Goal: Information Seeking & Learning: Learn about a topic

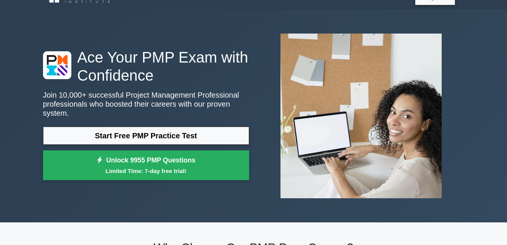
scroll to position [15, 0]
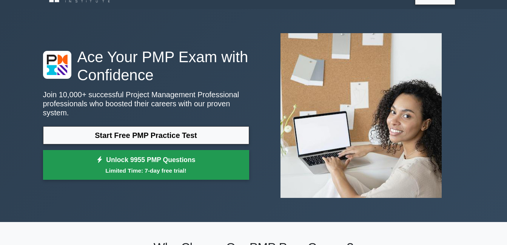
click at [164, 161] on link "Unlock 9955 PMP Questions Limited Time: 7-day free trial!" at bounding box center [146, 165] width 206 height 30
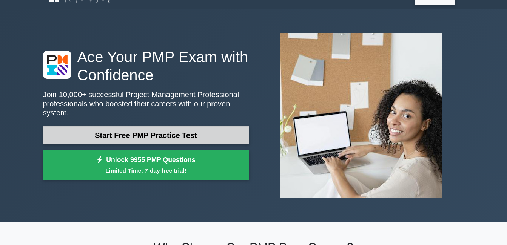
click at [127, 131] on link "Start Free PMP Practice Test" at bounding box center [146, 136] width 206 height 18
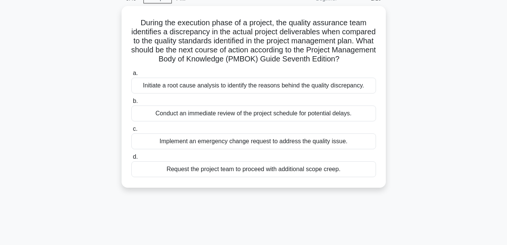
scroll to position [45, 0]
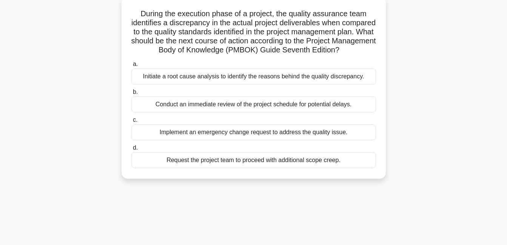
click at [239, 85] on div "Initiate a root cause analysis to identify the reasons behind the quality discr…" at bounding box center [253, 77] width 245 height 16
click at [131, 67] on input "a. Initiate a root cause analysis to identify the reasons behind the quality di…" at bounding box center [131, 64] width 0 height 5
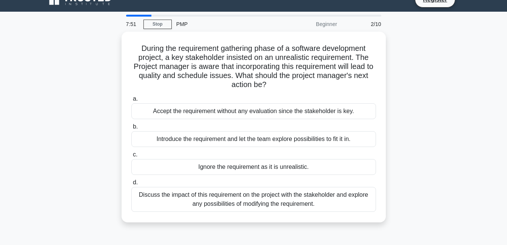
scroll to position [0, 0]
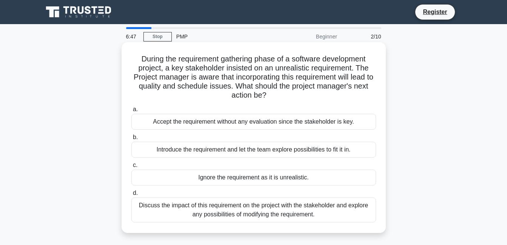
click at [256, 213] on div "Discuss the impact of this requirement on the project with the stakeholder and …" at bounding box center [253, 210] width 245 height 25
click at [131, 196] on input "d. Discuss the impact of this requirement on the project with the stakeholder a…" at bounding box center [131, 193] width 0 height 5
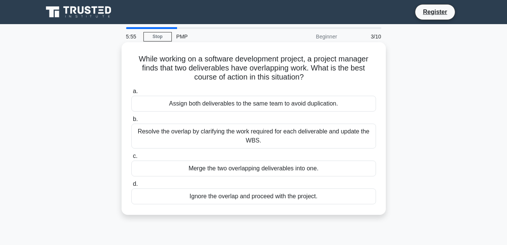
click at [228, 136] on div "Resolve the overlap by clarifying the work required for each deliverable and up…" at bounding box center [253, 136] width 245 height 25
click at [131, 122] on input "b. Resolve the overlap by clarifying the work required for each deliverable and…" at bounding box center [131, 119] width 0 height 5
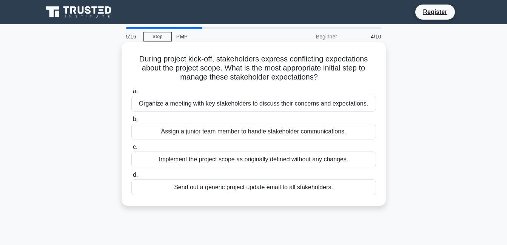
click at [232, 104] on div "Organize a meeting with key stakeholders to discuss their concerns and expectat…" at bounding box center [253, 104] width 245 height 16
click at [131, 94] on input "a. Organize a meeting with key stakeholders to discuss their concerns and expec…" at bounding box center [131, 91] width 0 height 5
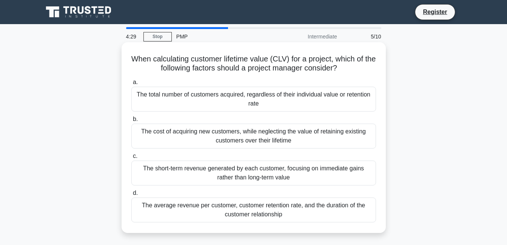
click at [240, 210] on div "The average revenue per customer, customer retention rate, and the duration of …" at bounding box center [253, 210] width 245 height 25
click at [131, 196] on input "d. The average revenue per customer, customer retention rate, and the duration …" at bounding box center [131, 193] width 0 height 5
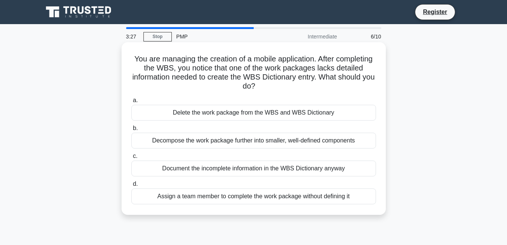
click at [266, 143] on div "Decompose the work package further into smaller, well-defined components" at bounding box center [253, 141] width 245 height 16
click at [131, 131] on input "b. Decompose the work package further into smaller, well-defined components" at bounding box center [131, 128] width 0 height 5
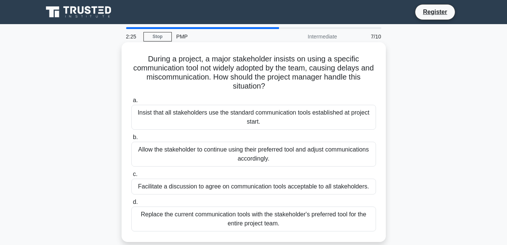
click at [253, 188] on div "Facilitate a discussion to agree on communication tools acceptable to all stake…" at bounding box center [253, 187] width 245 height 16
click at [131, 177] on input "c. Facilitate a discussion to agree on communication tools acceptable to all st…" at bounding box center [131, 174] width 0 height 5
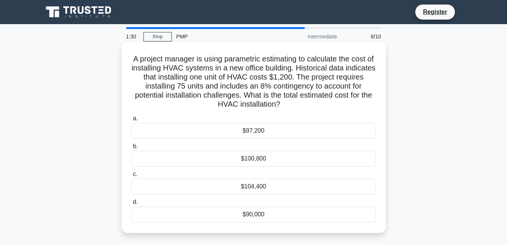
click at [253, 161] on div "$100,800" at bounding box center [253, 159] width 245 height 16
click at [131, 149] on input "b. $100,800" at bounding box center [131, 146] width 0 height 5
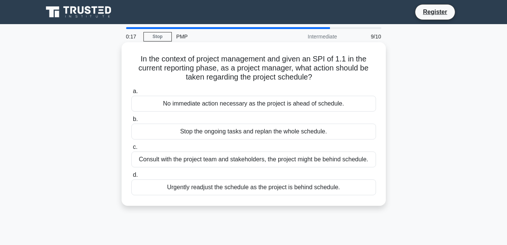
click at [238, 161] on div "Consult with the project team and stakeholders, the project might be behind sch…" at bounding box center [253, 160] width 245 height 16
click at [131, 150] on input "c. Consult with the project team and stakeholders, the project might be behind …" at bounding box center [131, 147] width 0 height 5
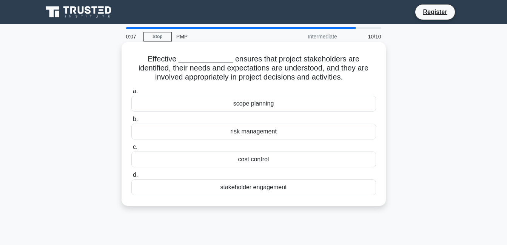
click at [250, 134] on div "risk management" at bounding box center [253, 132] width 245 height 16
click at [131, 122] on input "b. risk management" at bounding box center [131, 119] width 0 height 5
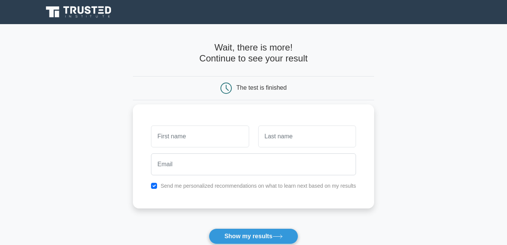
click at [226, 138] on input "text" at bounding box center [200, 137] width 98 height 22
type input "HURDSON"
type input "ADEBO"
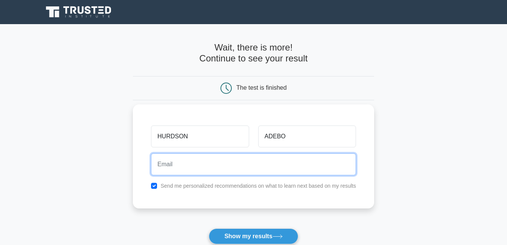
click at [198, 170] on input "email" at bounding box center [253, 165] width 205 height 22
click at [198, 170] on input "hurds" at bounding box center [253, 165] width 205 height 22
click at [195, 165] on input "hurds" at bounding box center [253, 165] width 205 height 22
click at [196, 166] on input "hurds" at bounding box center [253, 165] width 205 height 22
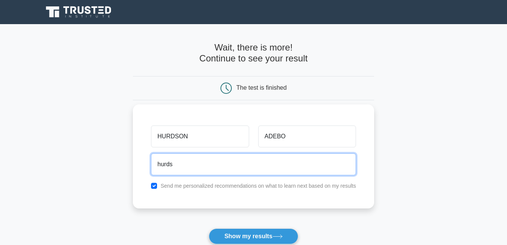
click at [196, 166] on input "hurds" at bounding box center [253, 165] width 205 height 22
click at [204, 164] on input "hurdsonadebo46@gmail.com" at bounding box center [253, 165] width 205 height 22
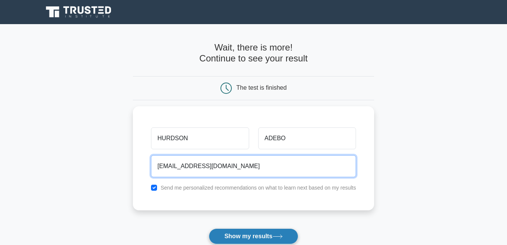
type input "hurdsonadebo54@gmail.com"
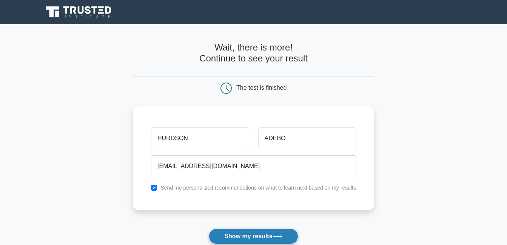
click at [243, 238] on button "Show my results" at bounding box center [253, 237] width 89 height 16
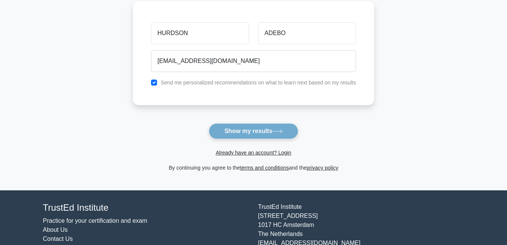
scroll to position [106, 0]
click at [231, 133] on form "Wait, there is more! Continue to see your result The test is finished HURDSON" at bounding box center [253, 55] width 241 height 236
click at [254, 131] on form "Wait, there is more! Continue to see your result The test is finished HURDSON" at bounding box center [253, 55] width 241 height 236
click at [278, 133] on form "Wait, there is more! Continue to see your result The test is finished HURDSON" at bounding box center [253, 55] width 241 height 236
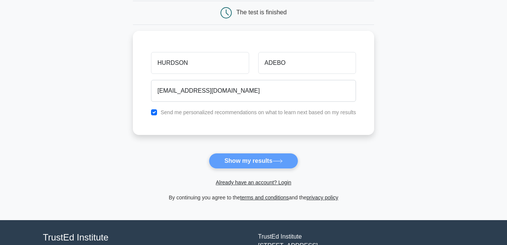
scroll to position [60, 0]
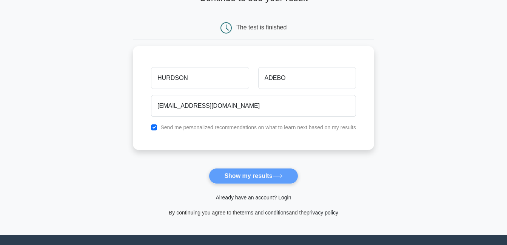
drag, startPoint x: 268, startPoint y: 171, endPoint x: 266, endPoint y: 176, distance: 6.3
click at [266, 176] on form "Wait, there is more! Continue to see your result The test is finished HURDSON" at bounding box center [253, 100] width 241 height 236
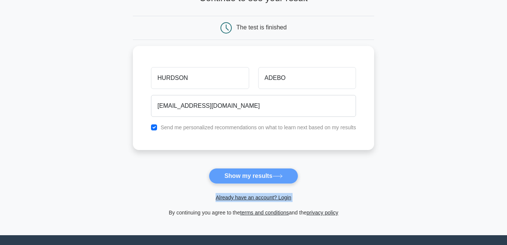
click at [266, 176] on form "Wait, there is more! Continue to see your result The test is finished HURDSON" at bounding box center [253, 100] width 241 height 236
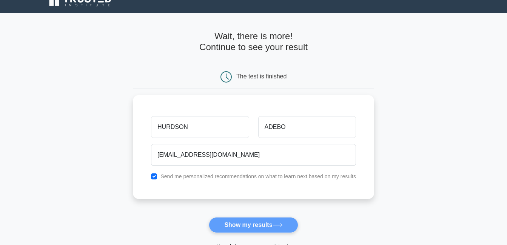
scroll to position [0, 0]
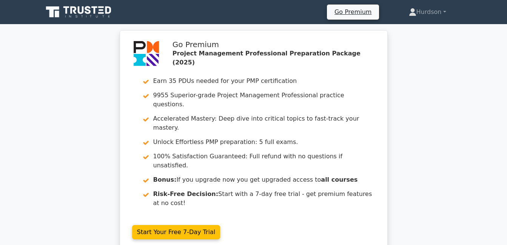
click at [135, 5] on div "Go Premium [GEOGRAPHIC_DATA] Profile Settings Profile Settings Go Premium [GEOG…" at bounding box center [293, 12] width 343 height 16
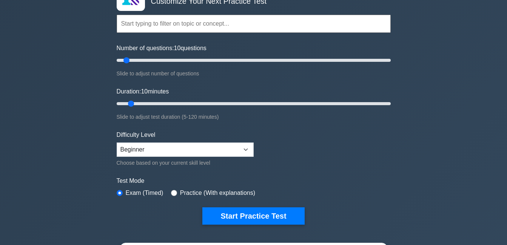
scroll to position [60, 0]
